Goal: Task Accomplishment & Management: Use online tool/utility

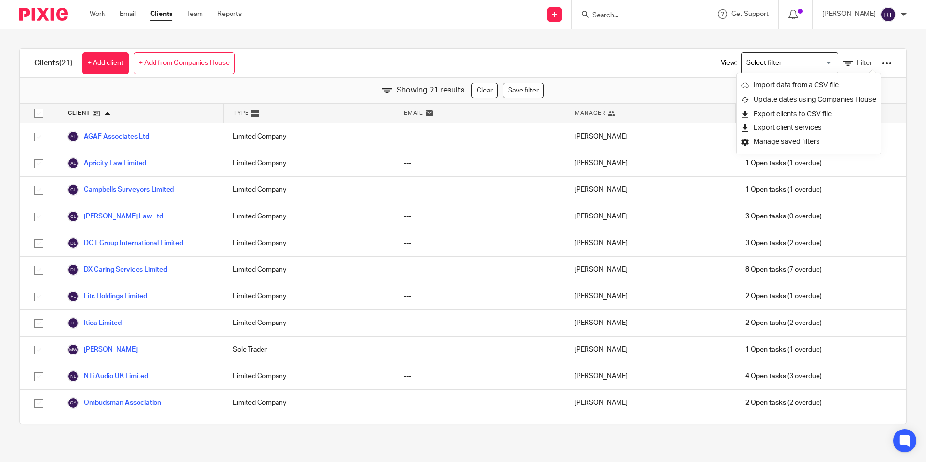
click at [62, 15] on img at bounding box center [43, 14] width 48 height 13
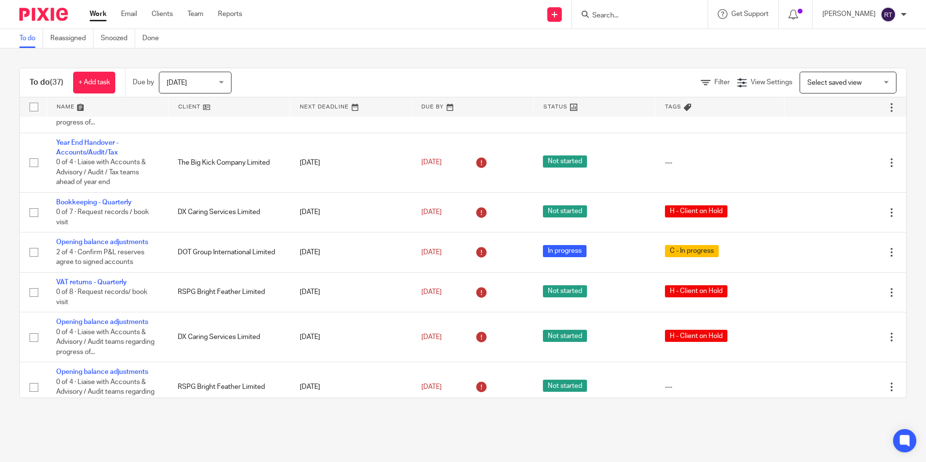
scroll to position [339, 0]
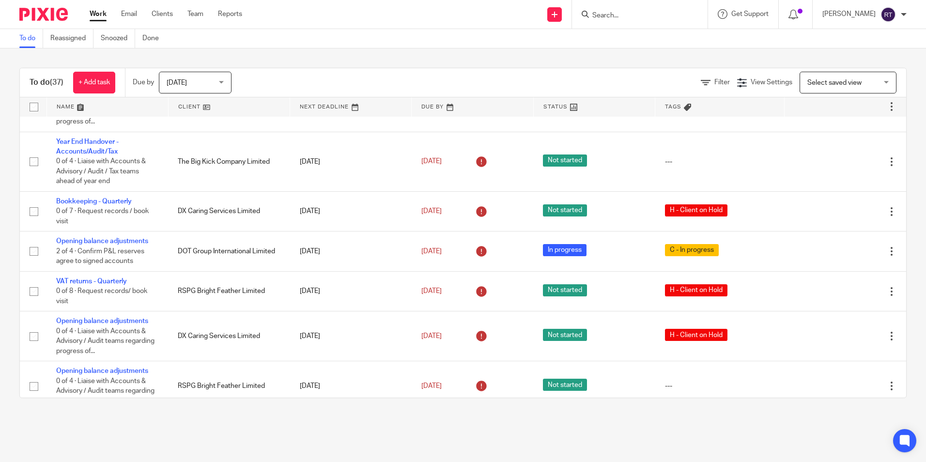
click at [194, 105] on link at bounding box center [229, 106] width 121 height 19
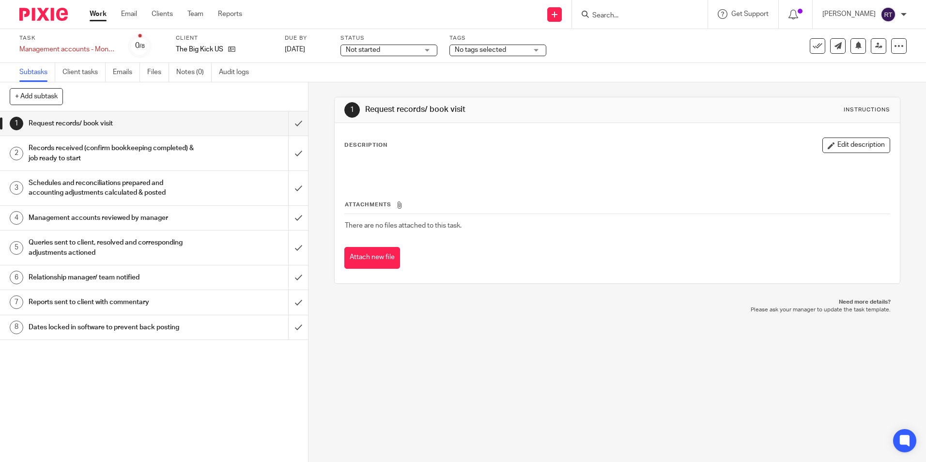
click at [403, 48] on span "Not started" at bounding box center [382, 50] width 73 height 10
click at [483, 47] on span "No tags selected" at bounding box center [480, 50] width 51 height 7
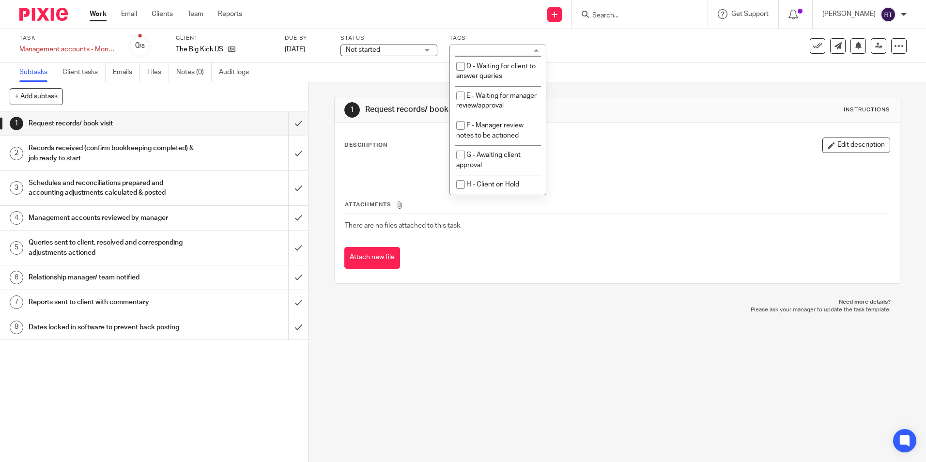
scroll to position [98, 0]
click at [458, 186] on input "checkbox" at bounding box center [461, 184] width 18 height 18
checkbox input "true"
